Goal: Task Accomplishment & Management: Manage account settings

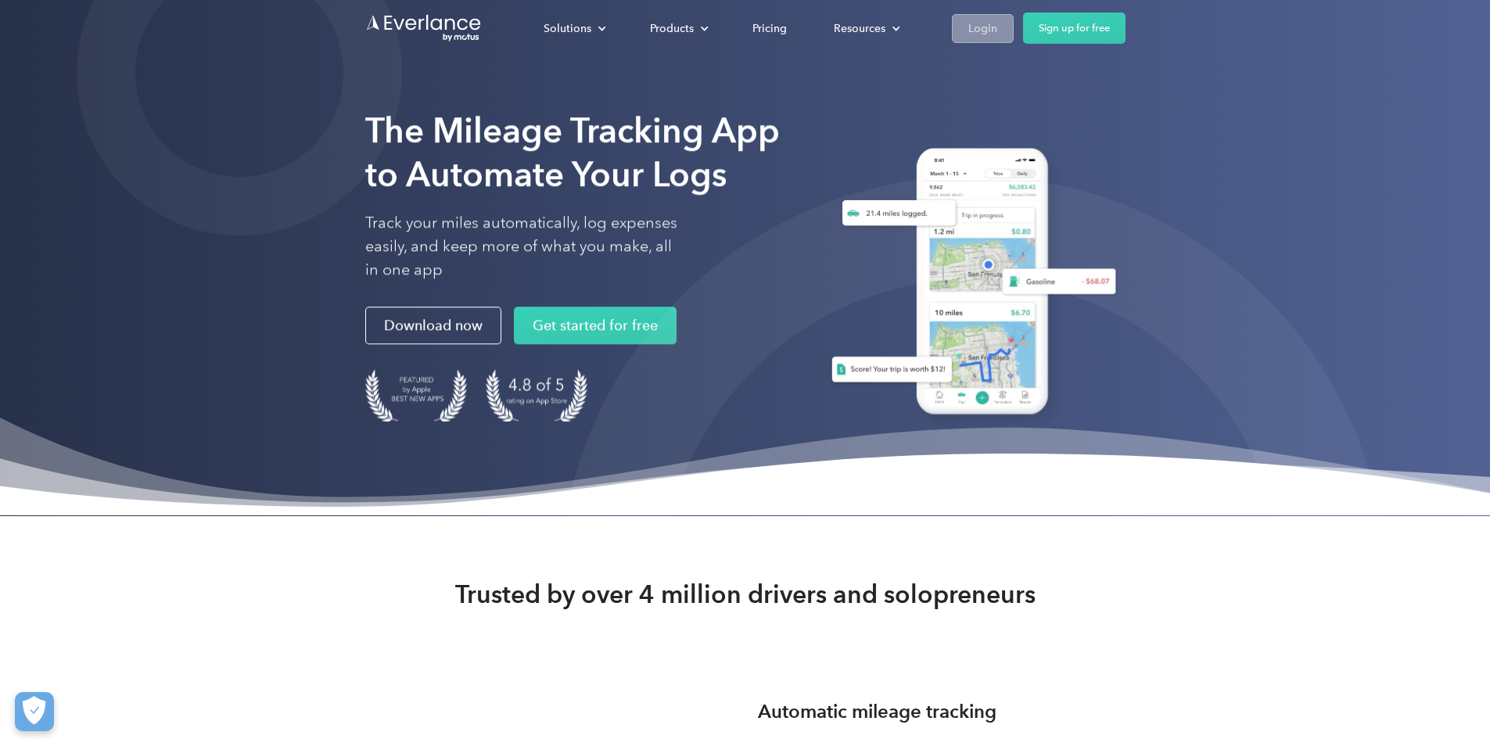
click at [997, 38] on div "Login" at bounding box center [982, 29] width 29 height 20
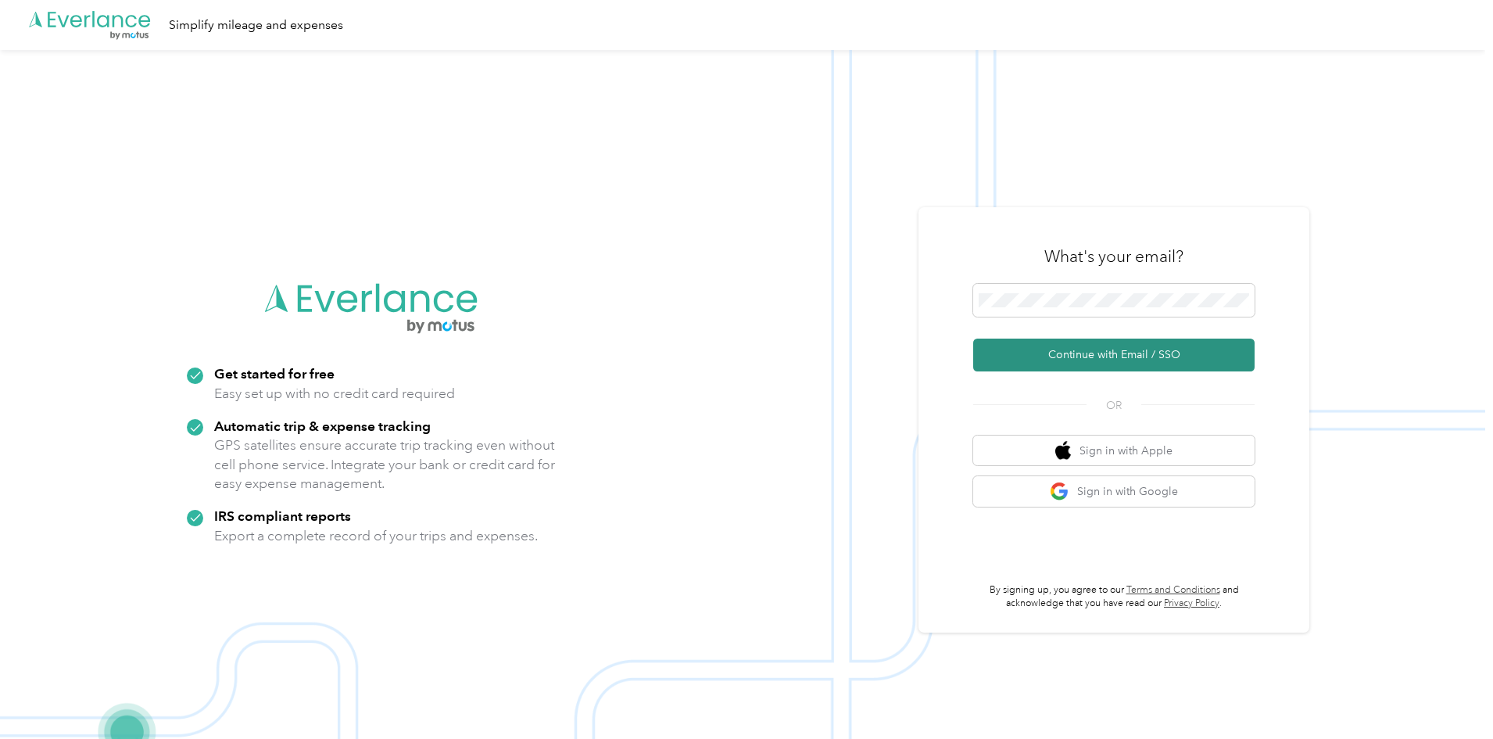
click at [1091, 356] on button "Continue with Email / SSO" at bounding box center [1113, 355] width 281 height 33
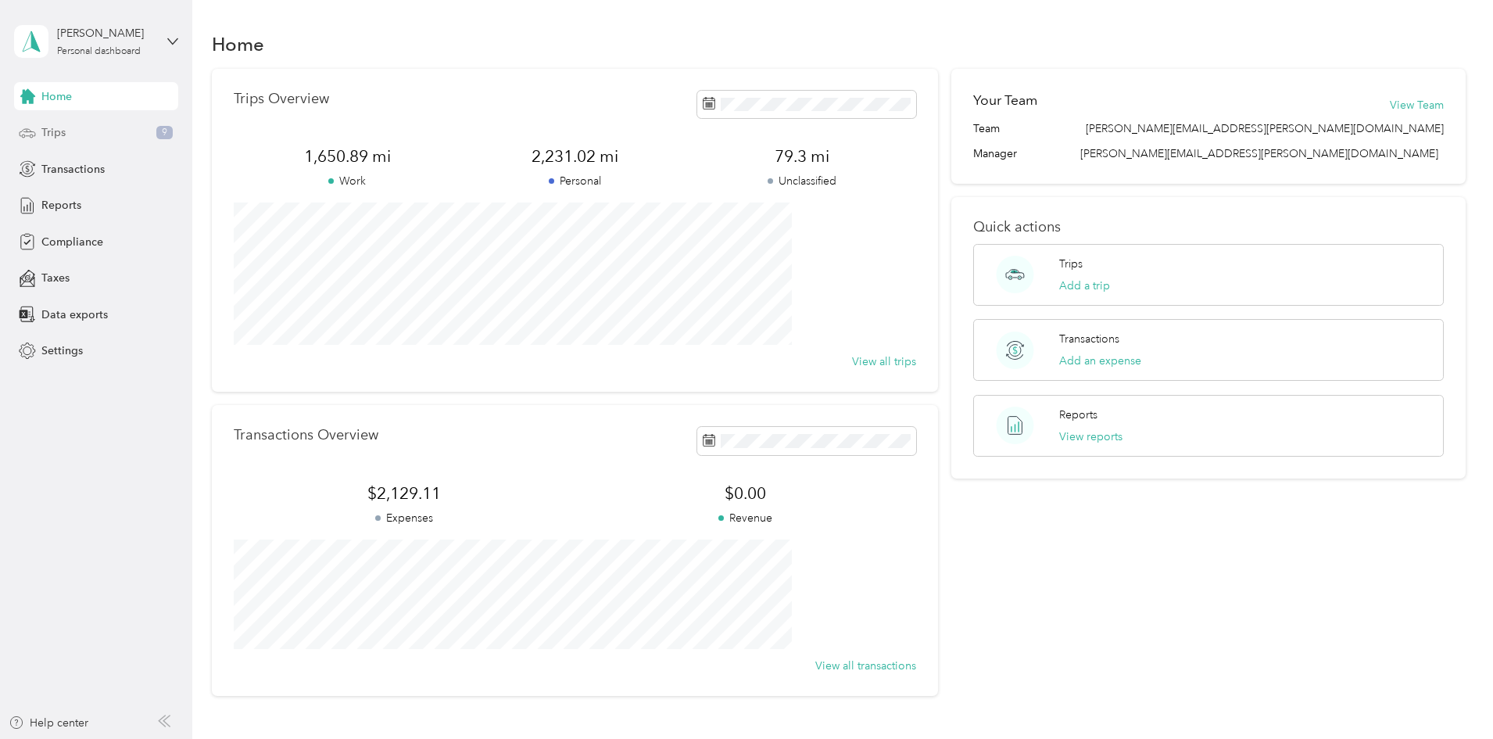
click at [63, 131] on span "Trips" at bounding box center [53, 132] width 24 height 16
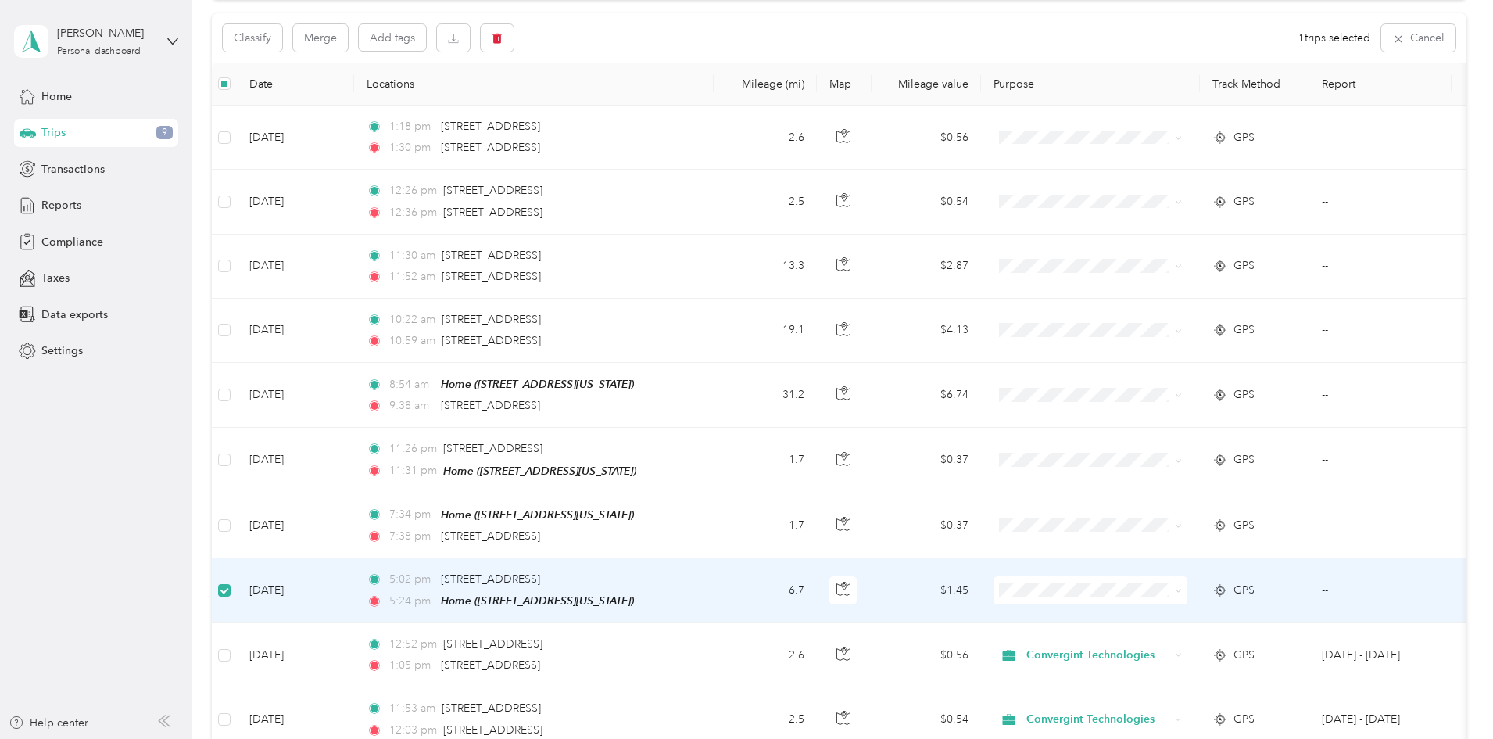
scroll to position [155, 0]
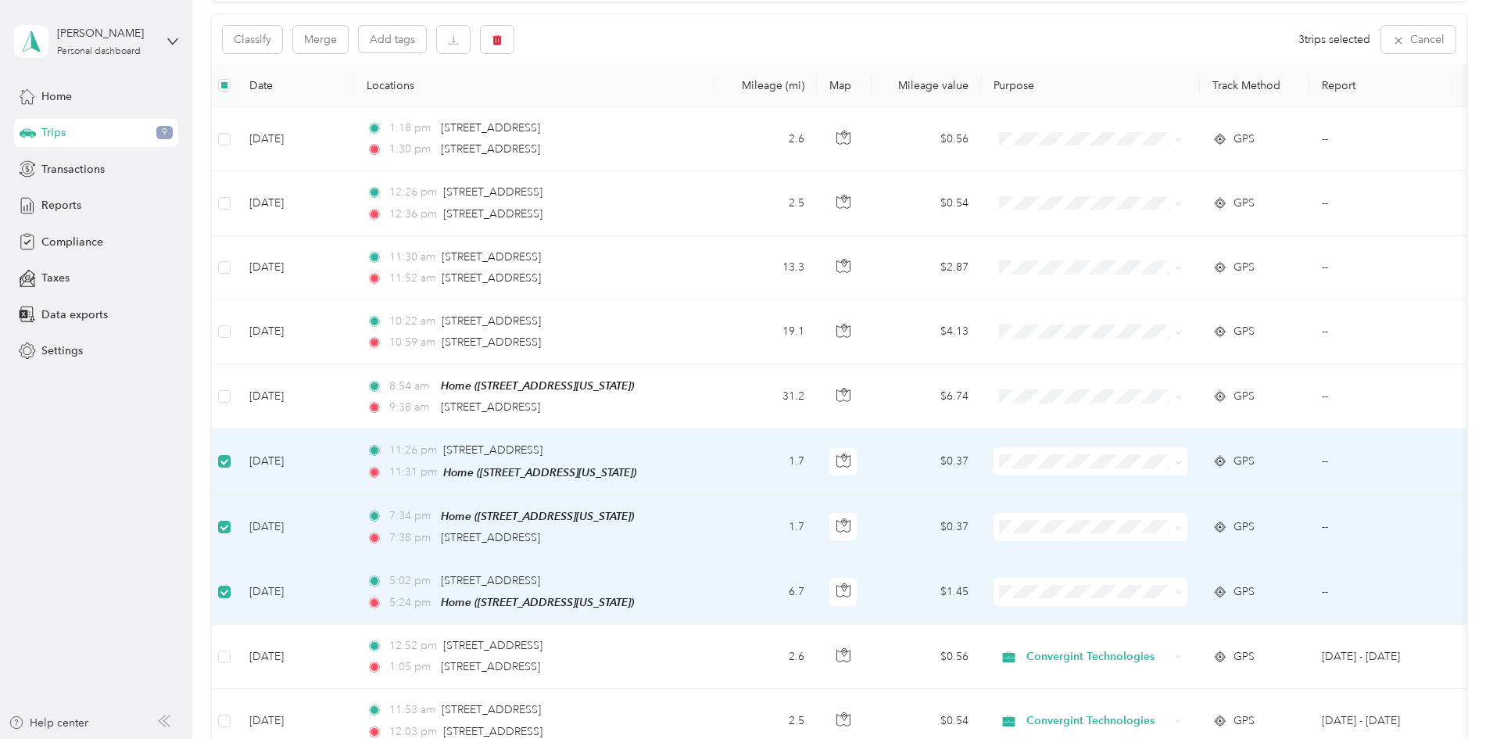
click at [1188, 468] on span at bounding box center [1091, 461] width 194 height 28
click at [1182, 462] on icon at bounding box center [1178, 462] width 7 height 7
click at [1239, 514] on span "Personal" at bounding box center [1209, 512] width 145 height 16
click at [282, 47] on button "Classify" at bounding box center [252, 39] width 59 height 27
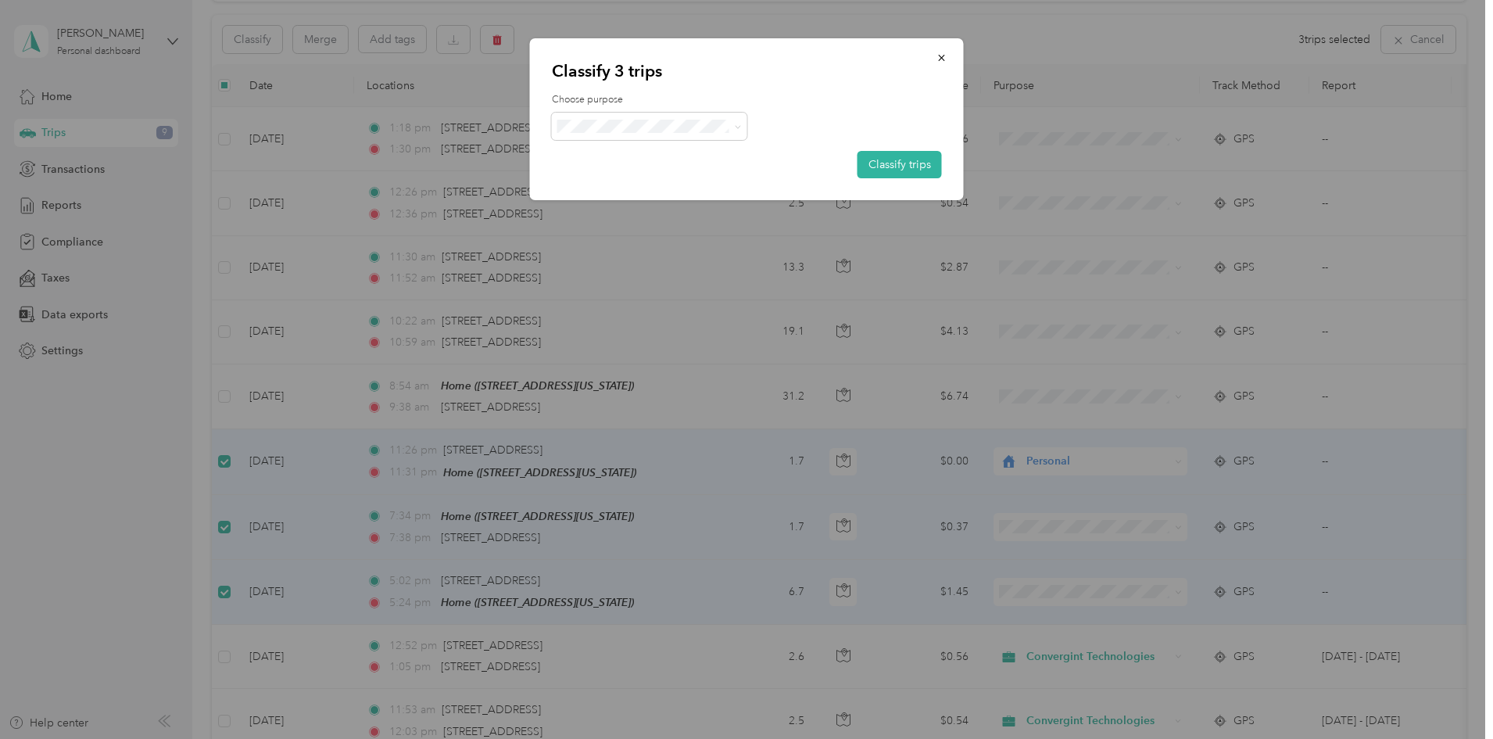
click at [687, 179] on span "Personal" at bounding box center [662, 179] width 145 height 16
click at [898, 163] on button "Classify trips" at bounding box center [900, 164] width 84 height 27
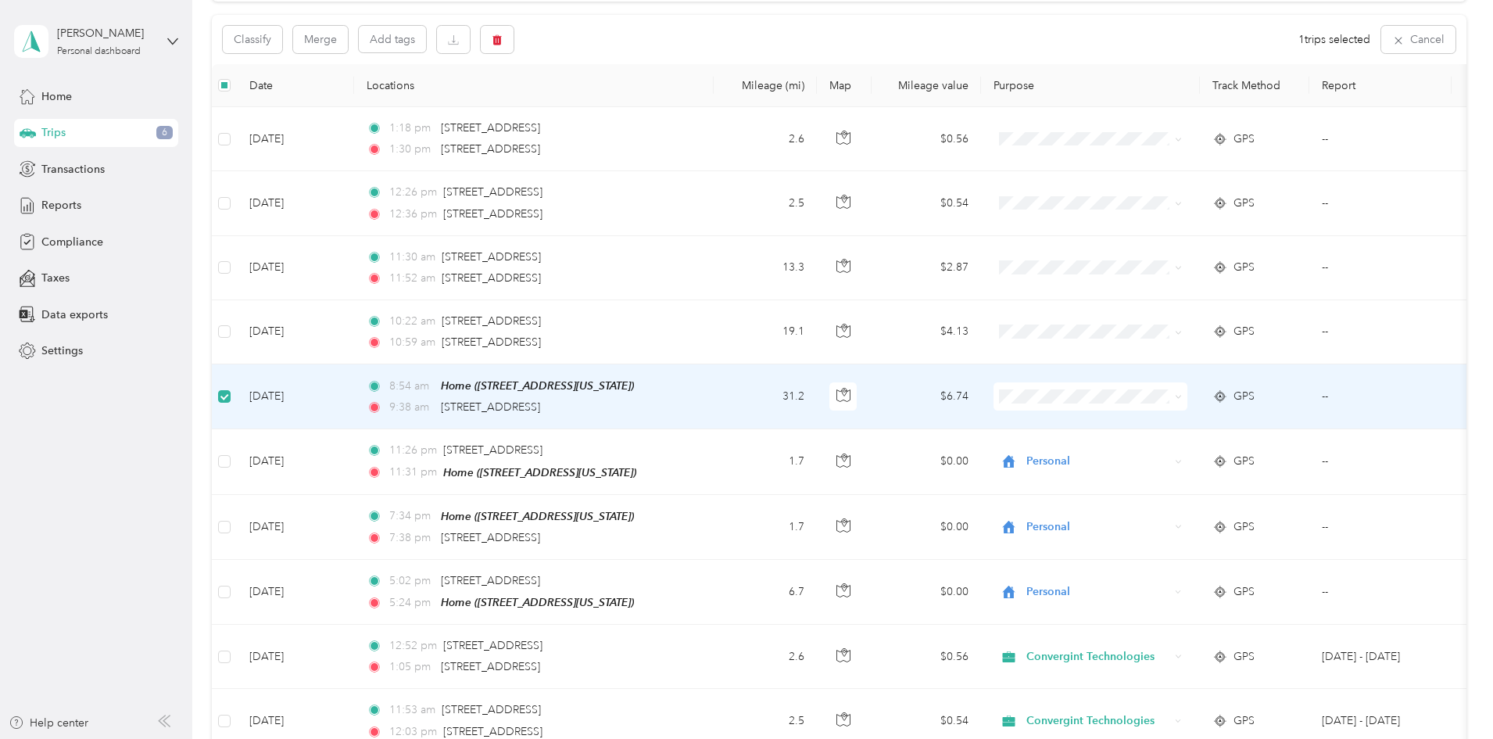
click at [1228, 395] on icon at bounding box center [1221, 396] width 16 height 13
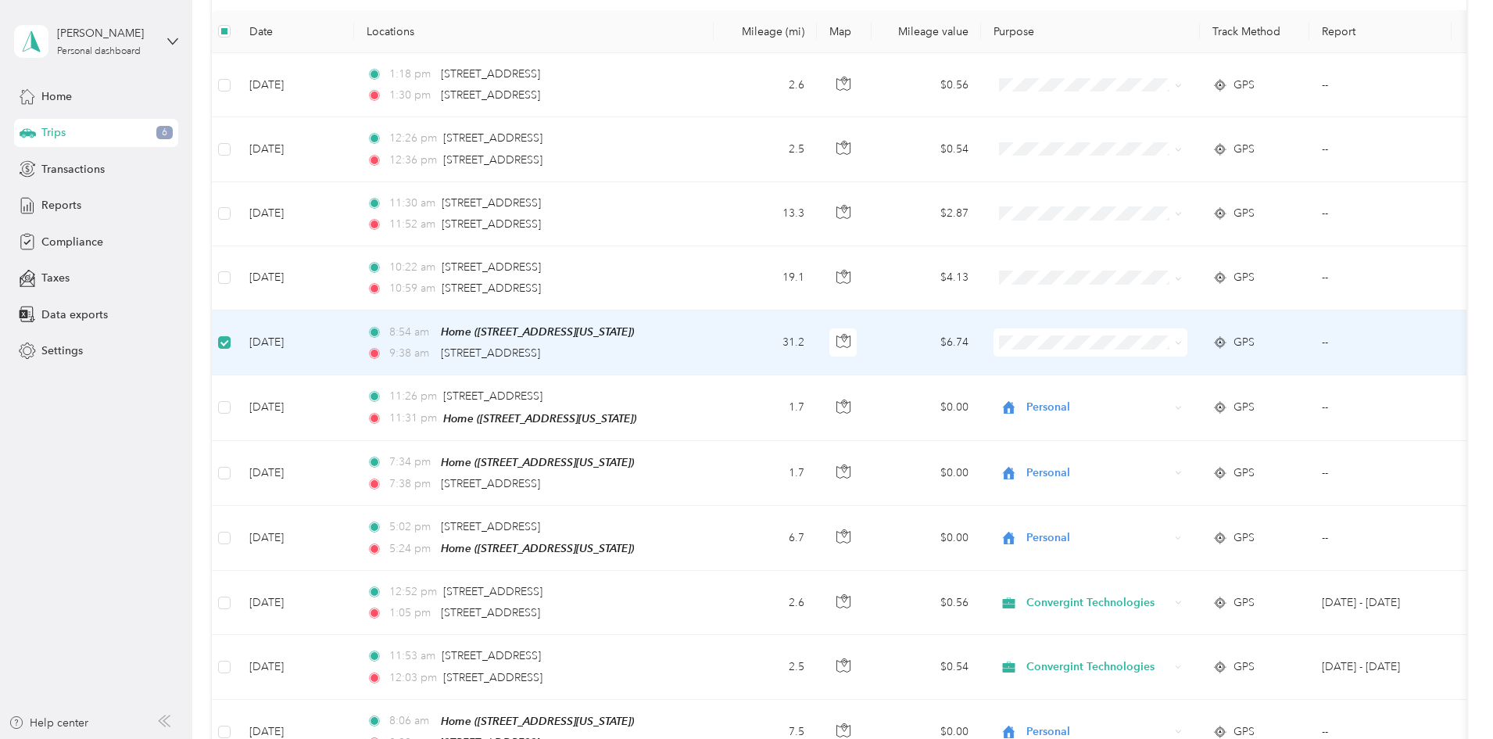
scroll to position [233, 0]
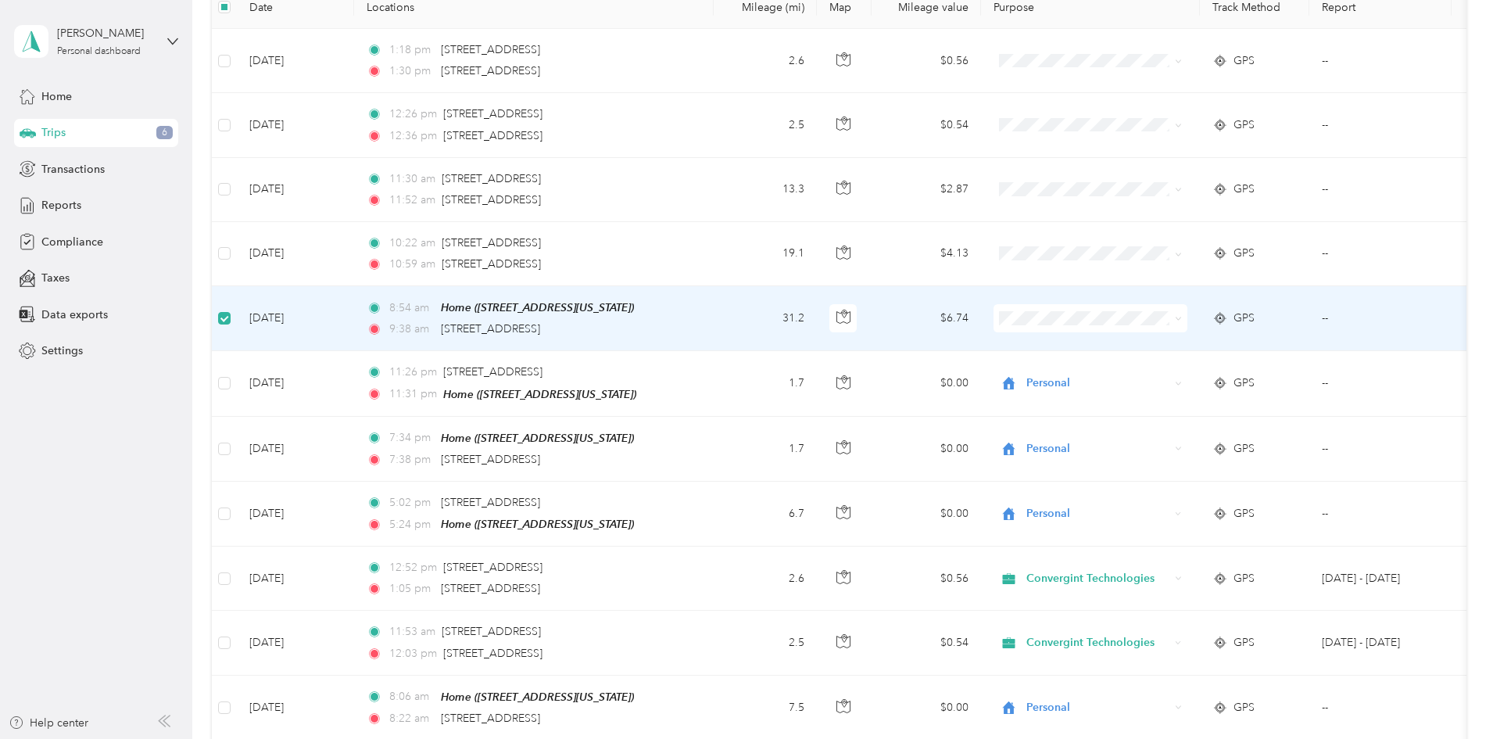
click at [1255, 322] on span "GPS" at bounding box center [1244, 318] width 21 height 17
click at [1255, 319] on span "GPS" at bounding box center [1244, 318] width 21 height 17
click at [1224, 318] on circle at bounding box center [1220, 318] width 6 height 6
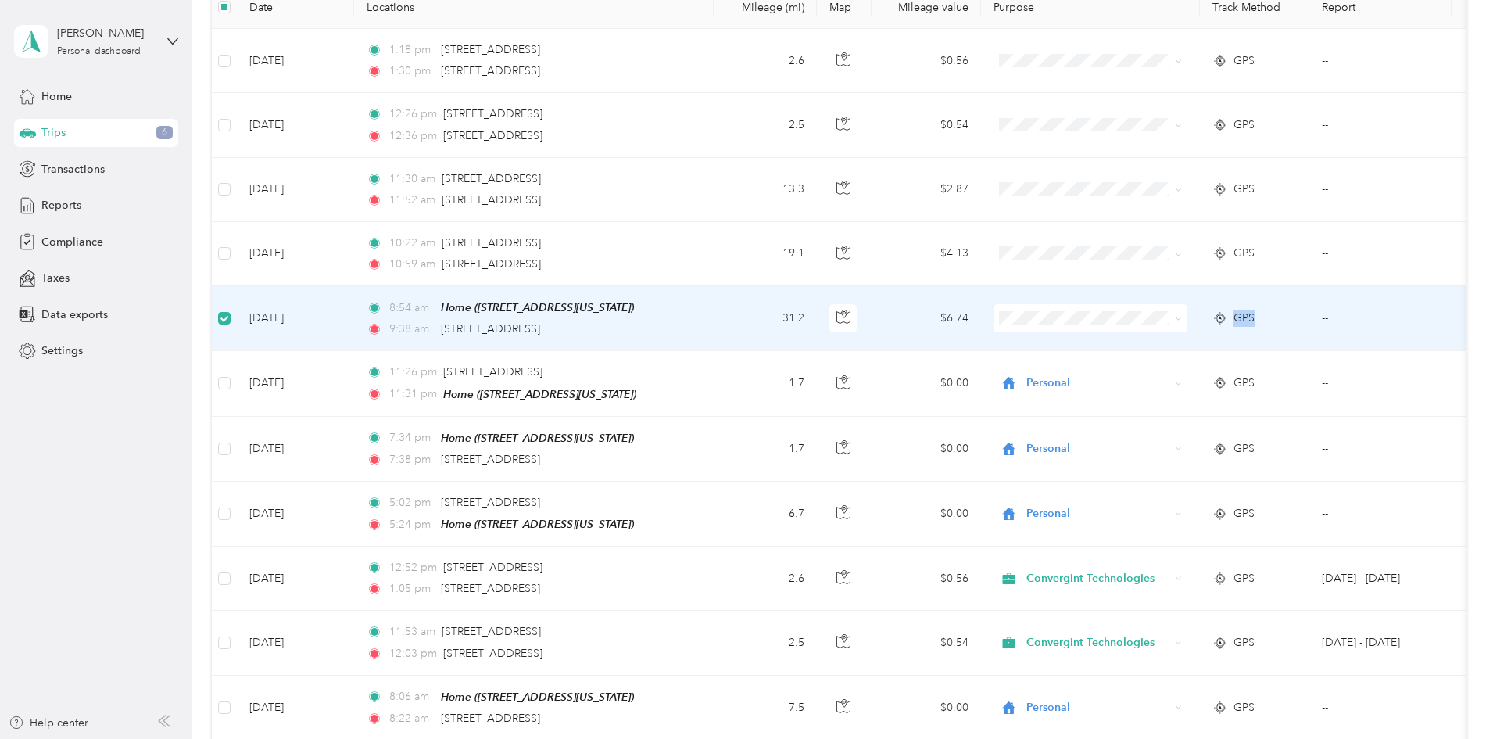
scroll to position [77, 0]
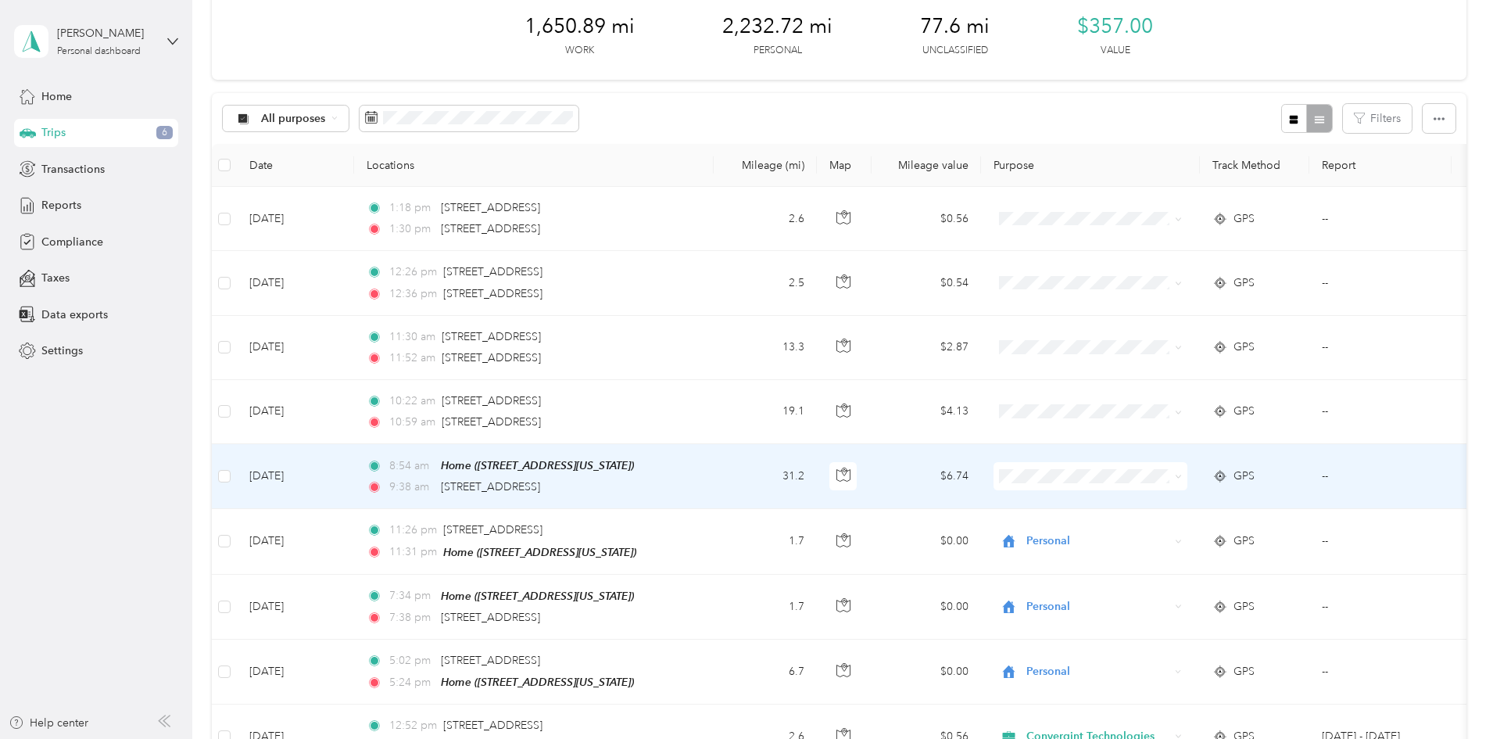
click at [1228, 476] on icon at bounding box center [1221, 476] width 16 height 13
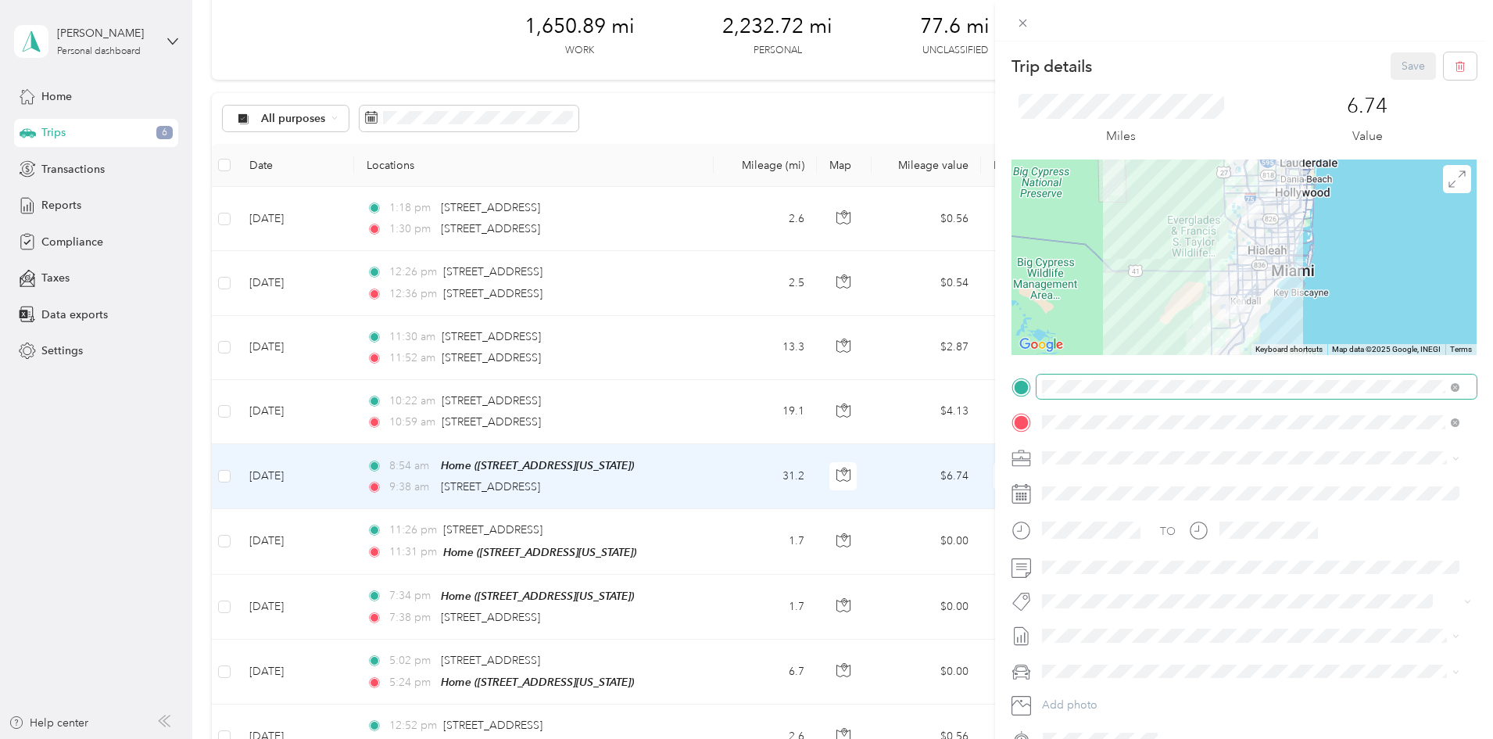
click at [1454, 392] on span at bounding box center [1455, 386] width 9 height 13
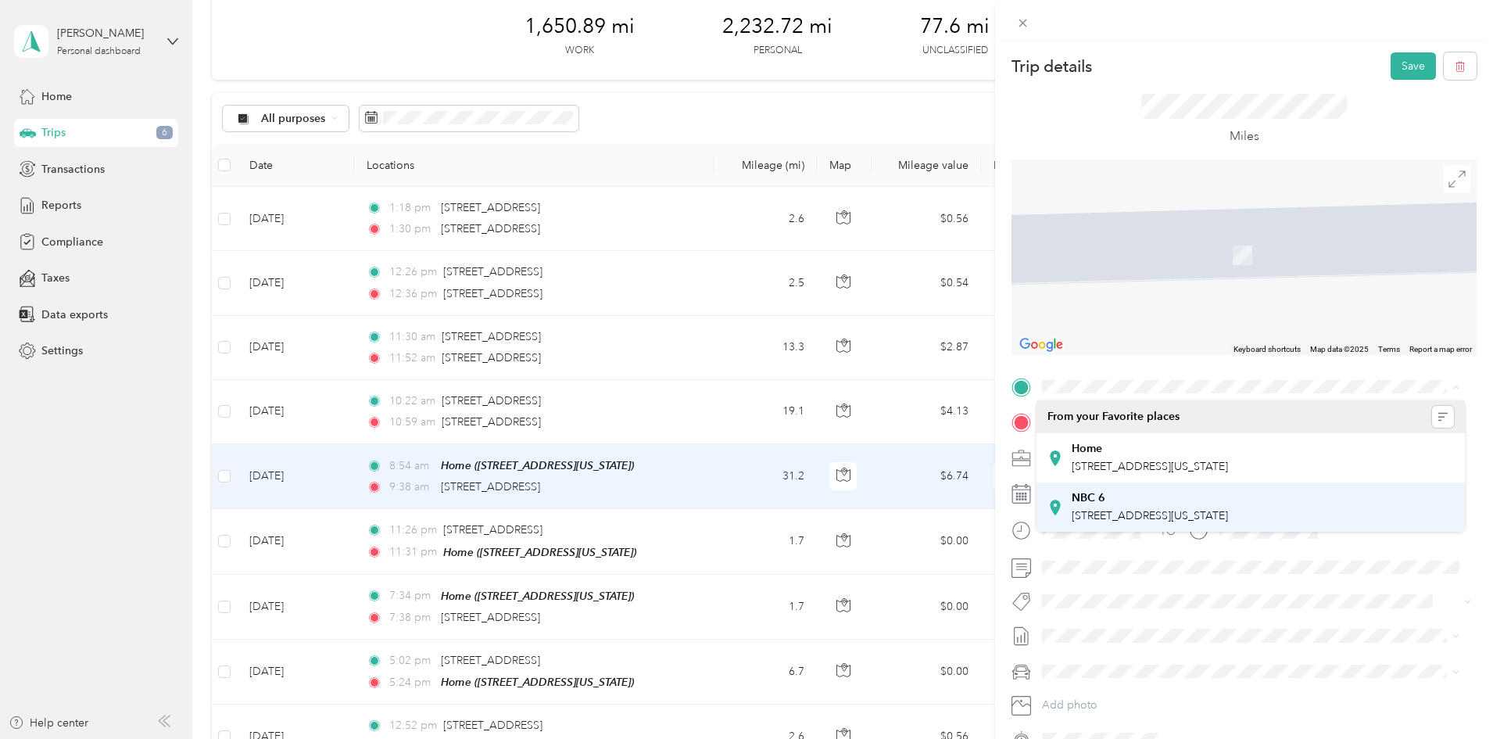
click at [1228, 505] on div "NBC 6 15000 SW 27th St, Miramar, Florida, United States" at bounding box center [1150, 507] width 156 height 33
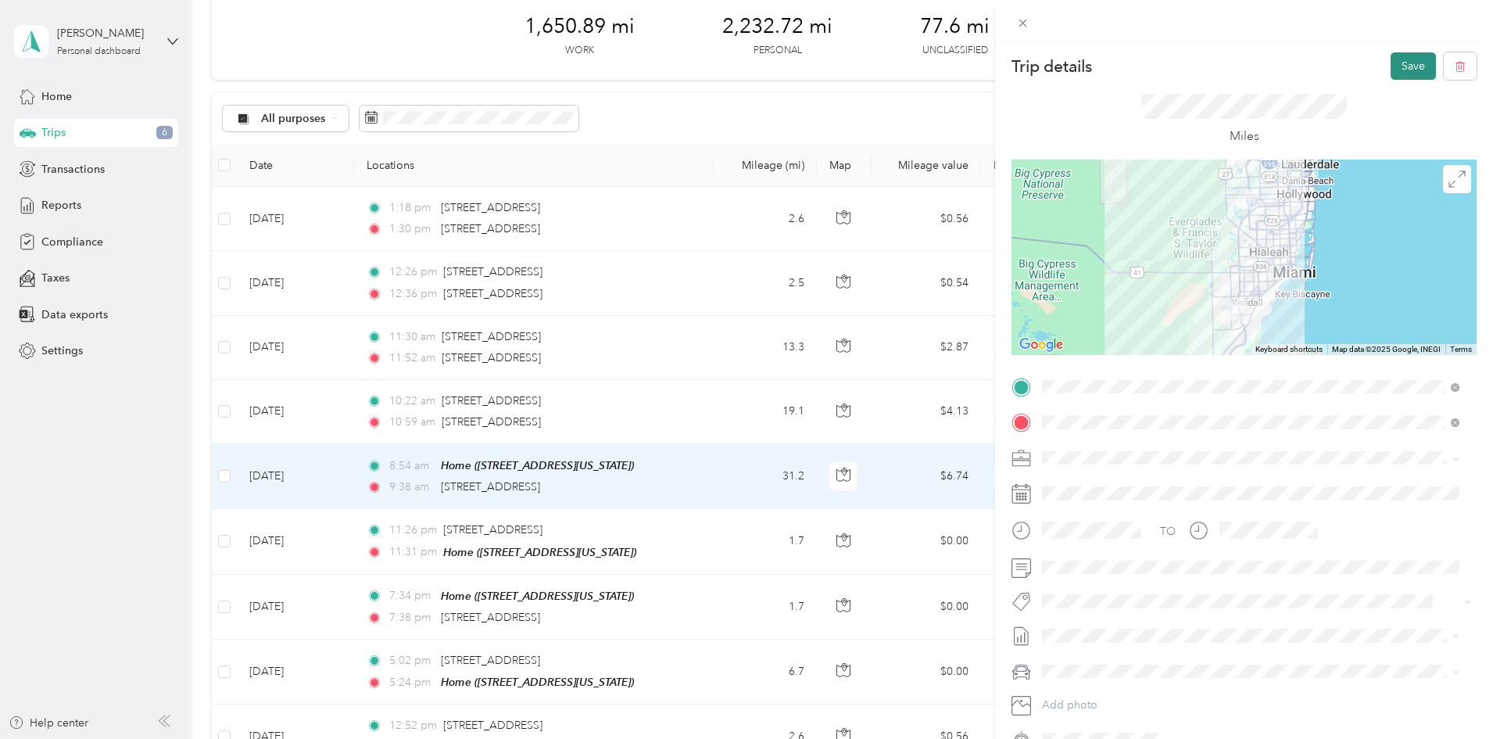
click at [1412, 73] on button "Save" at bounding box center [1413, 65] width 45 height 27
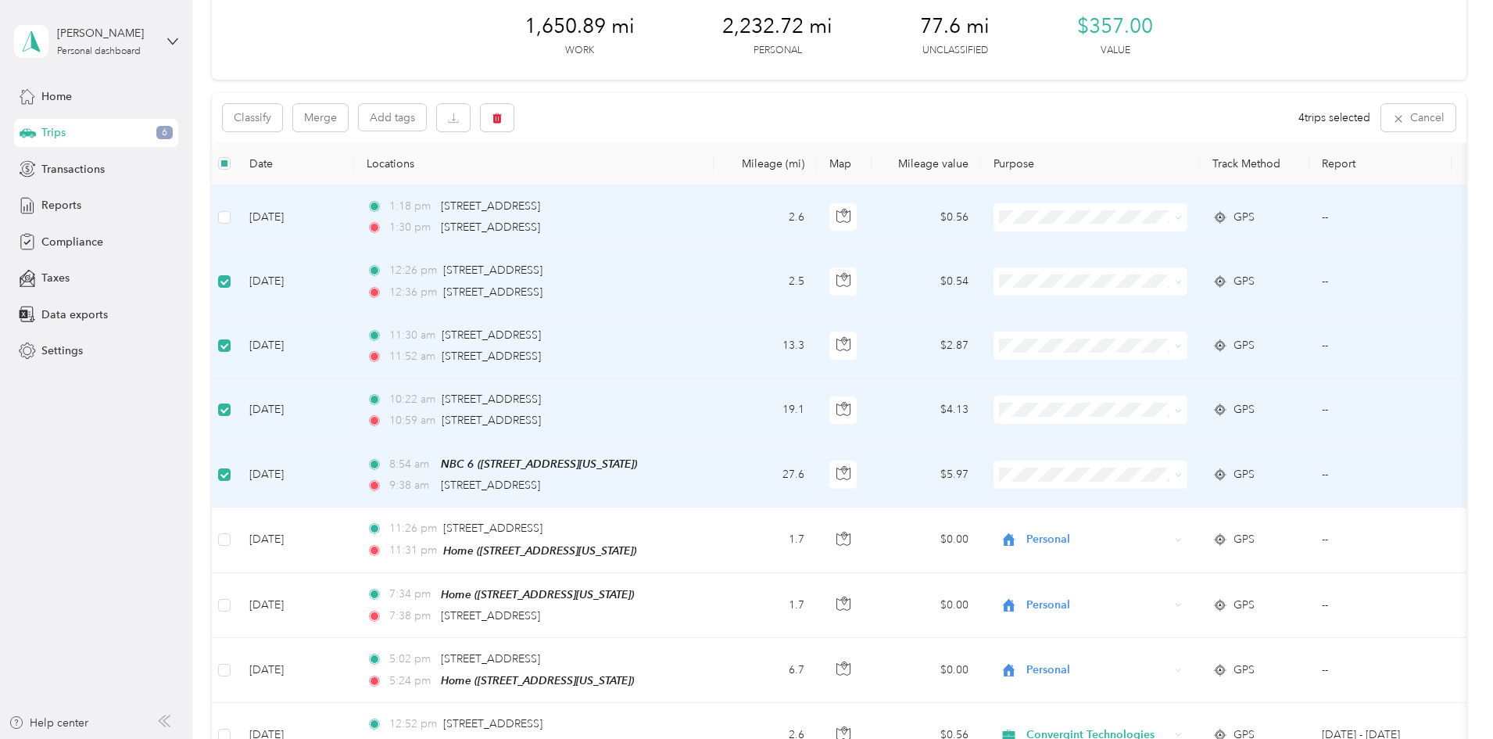
click at [237, 215] on td at bounding box center [224, 217] width 25 height 64
click at [282, 124] on button "Classify" at bounding box center [252, 117] width 59 height 27
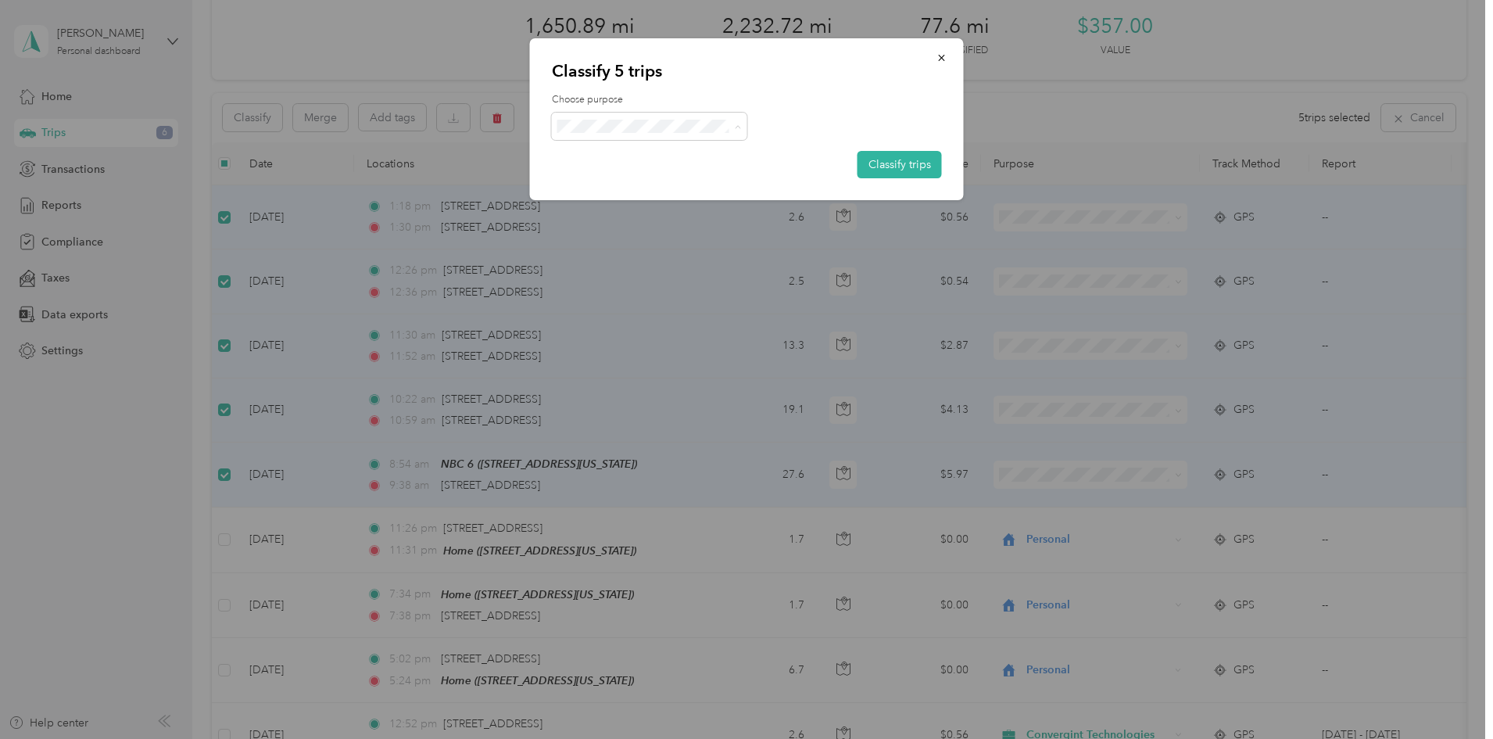
click at [602, 161] on li "Convergint Technologies" at bounding box center [649, 155] width 195 height 27
click at [921, 160] on button "Classify trips" at bounding box center [900, 164] width 84 height 27
